Goal: Information Seeking & Learning: Stay updated

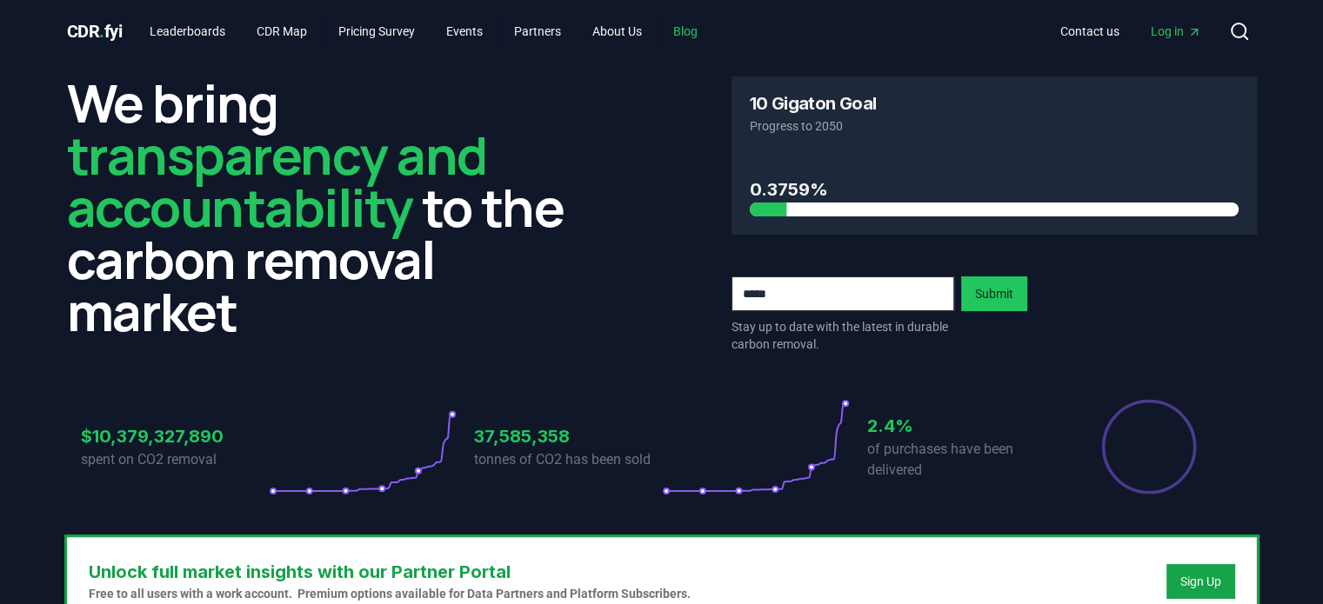
click at [704, 28] on link "Blog" at bounding box center [685, 31] width 52 height 31
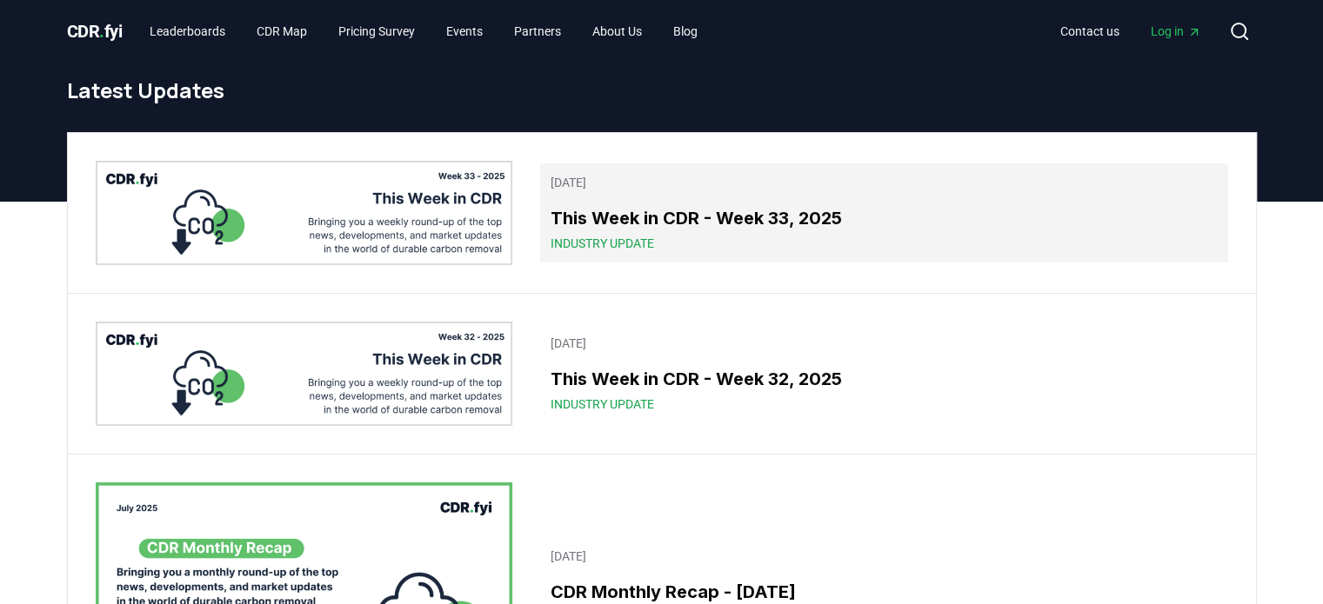
click at [650, 246] on span "Industry Update" at bounding box center [601, 243] width 103 height 17
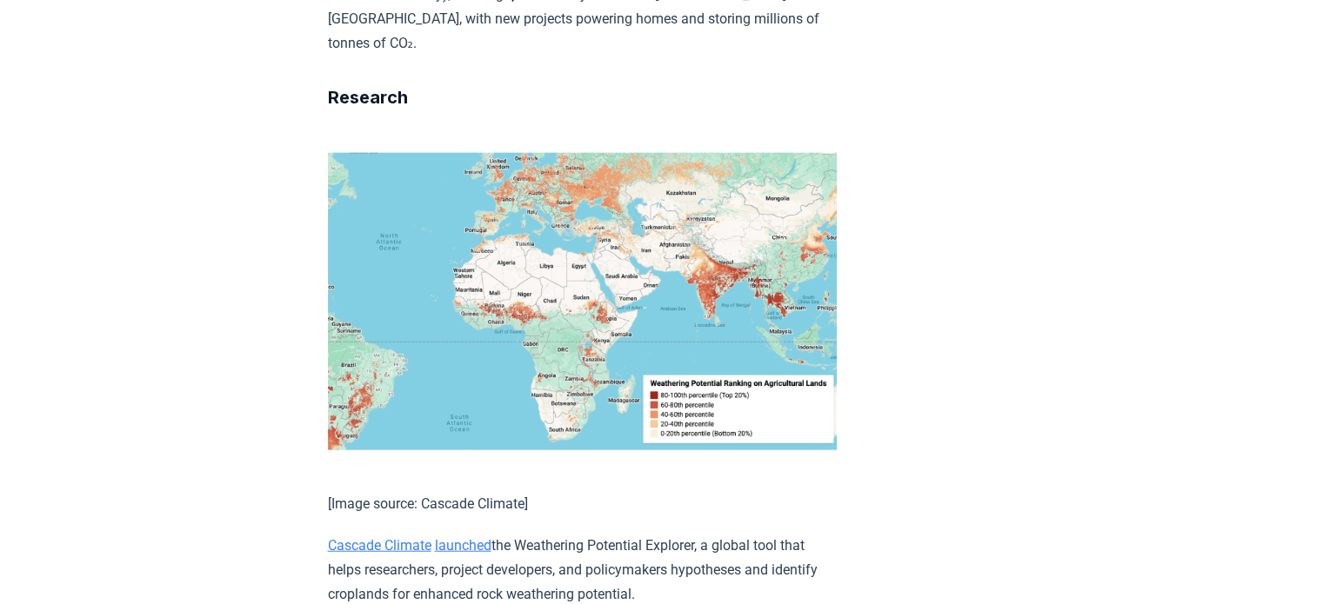
scroll to position [4174, 0]
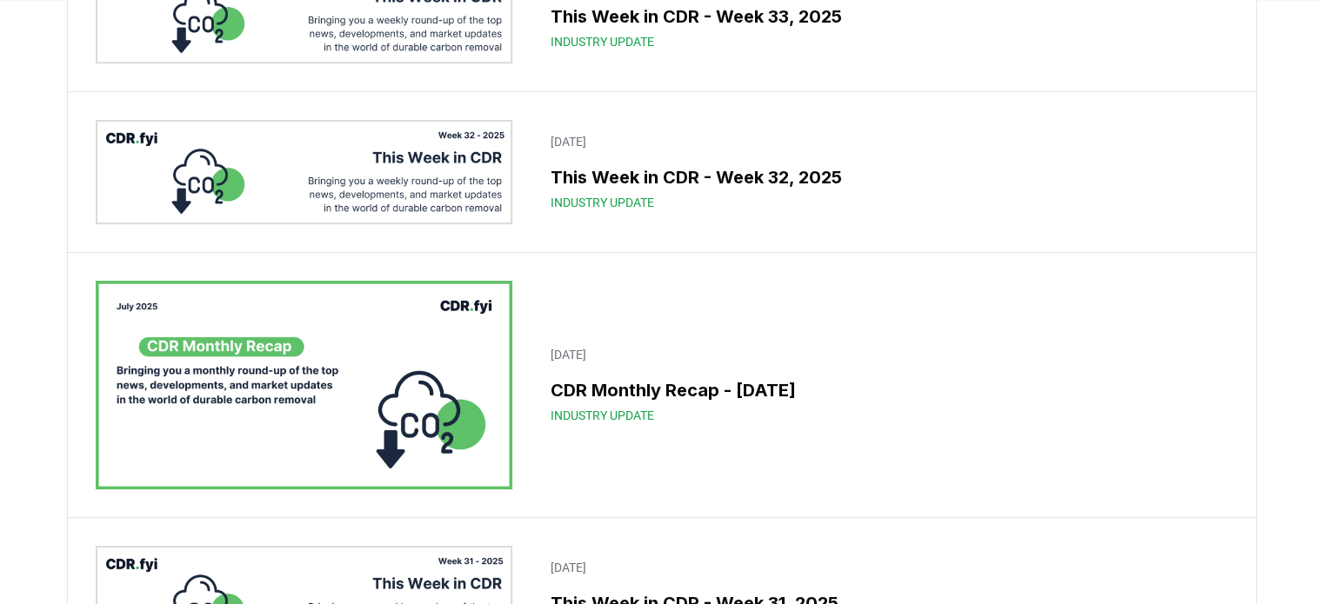
scroll to position [261, 0]
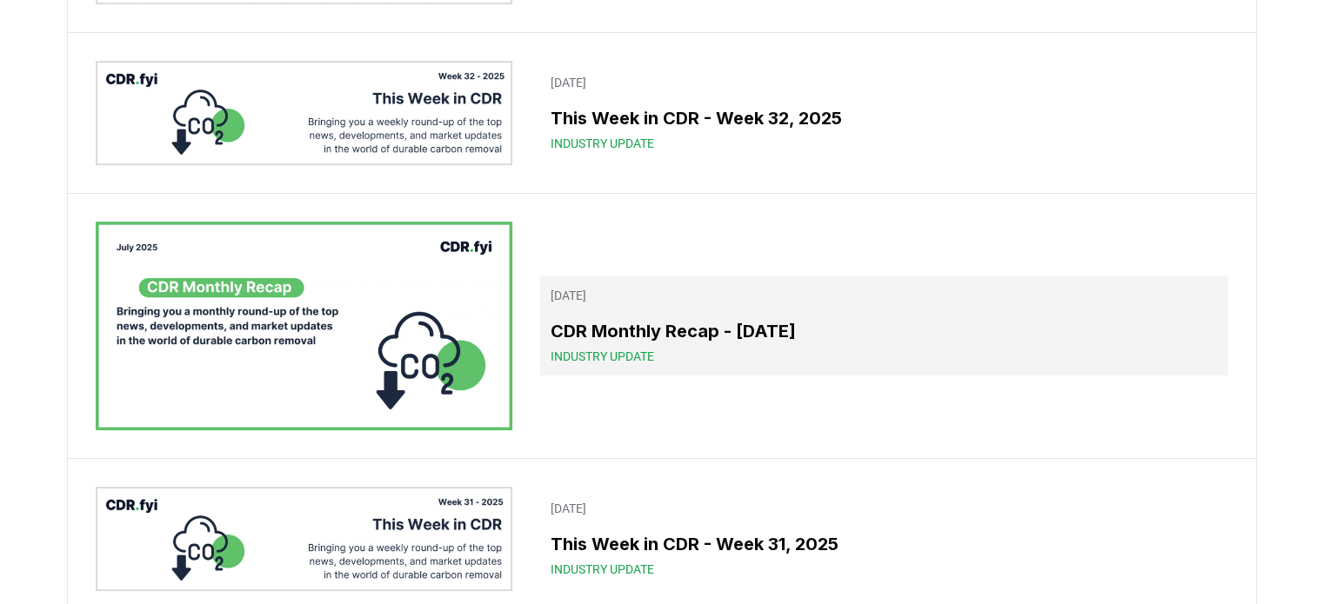
click at [603, 352] on span "Industry Update" at bounding box center [601, 356] width 103 height 17
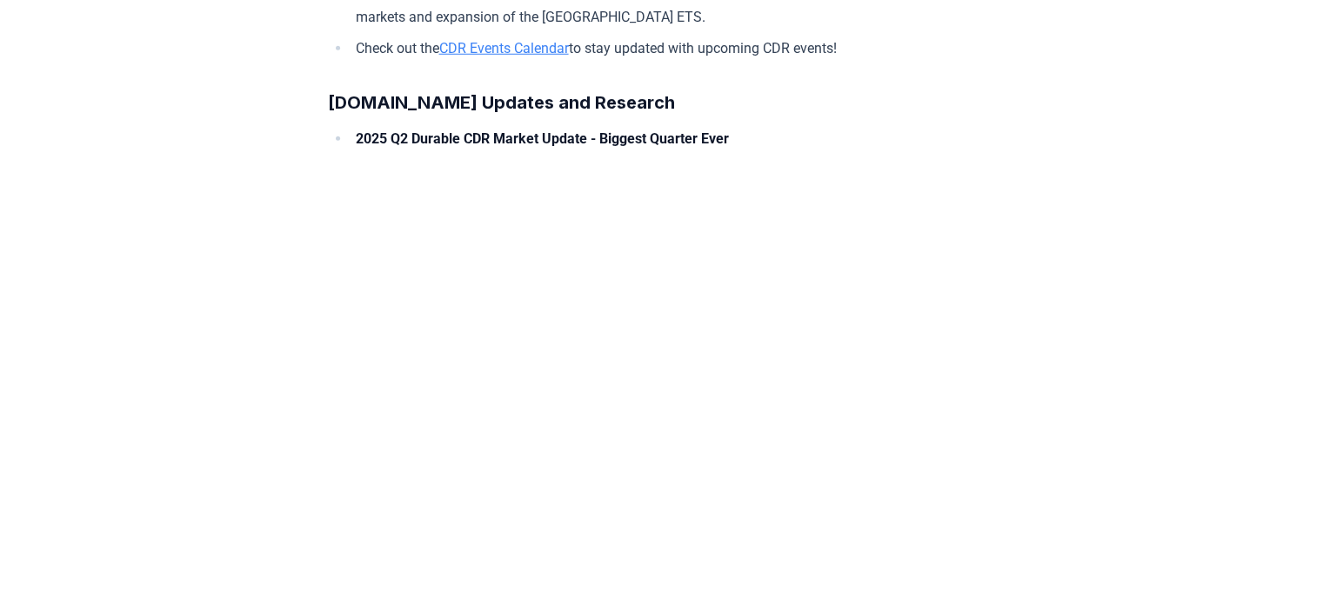
scroll to position [11490, 0]
